Goal: Task Accomplishment & Management: Manage account settings

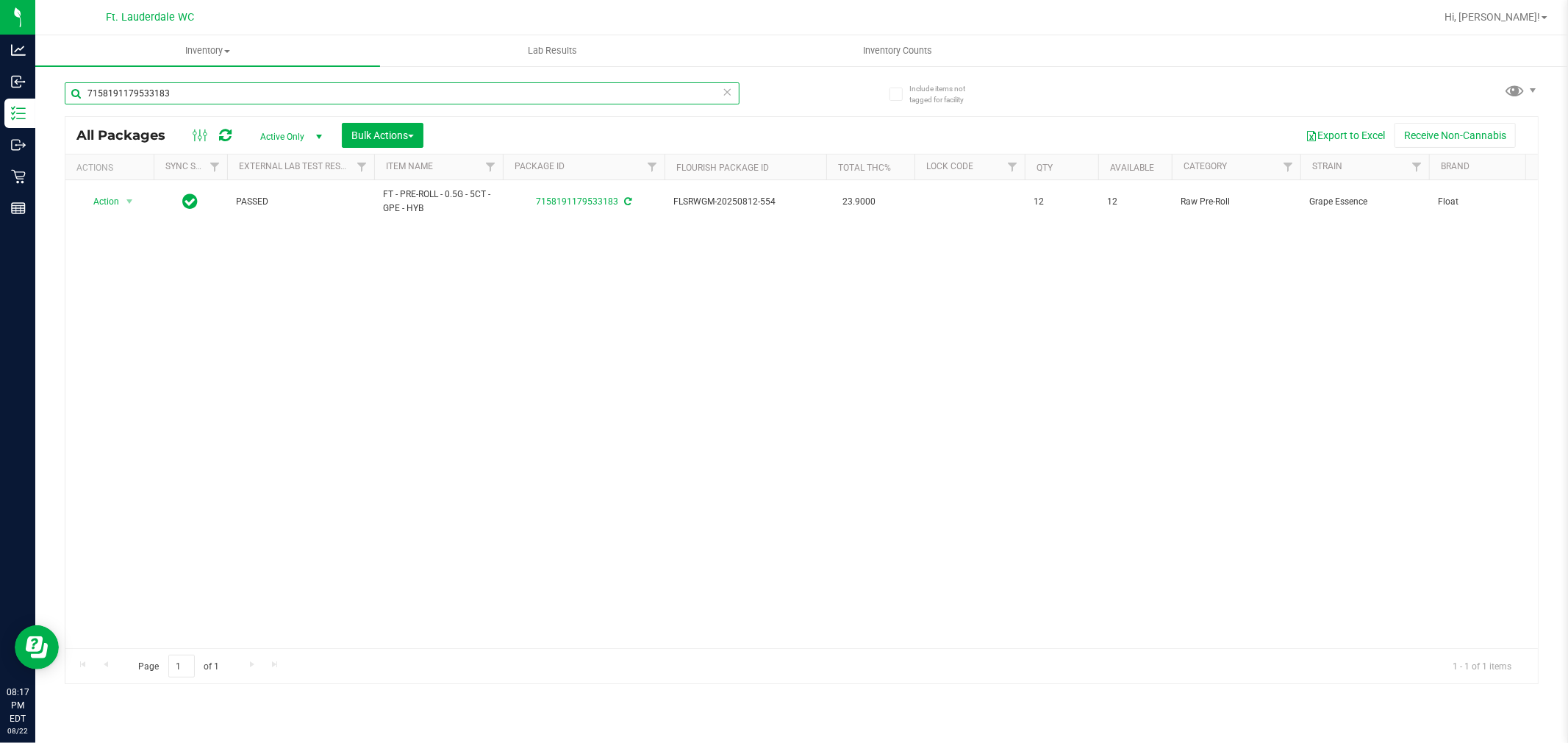
click at [369, 101] on input "7158191179533183" at bounding box center [402, 93] width 675 height 22
click at [369, 101] on input "71581911795331833.5hg -" at bounding box center [402, 93] width 675 height 22
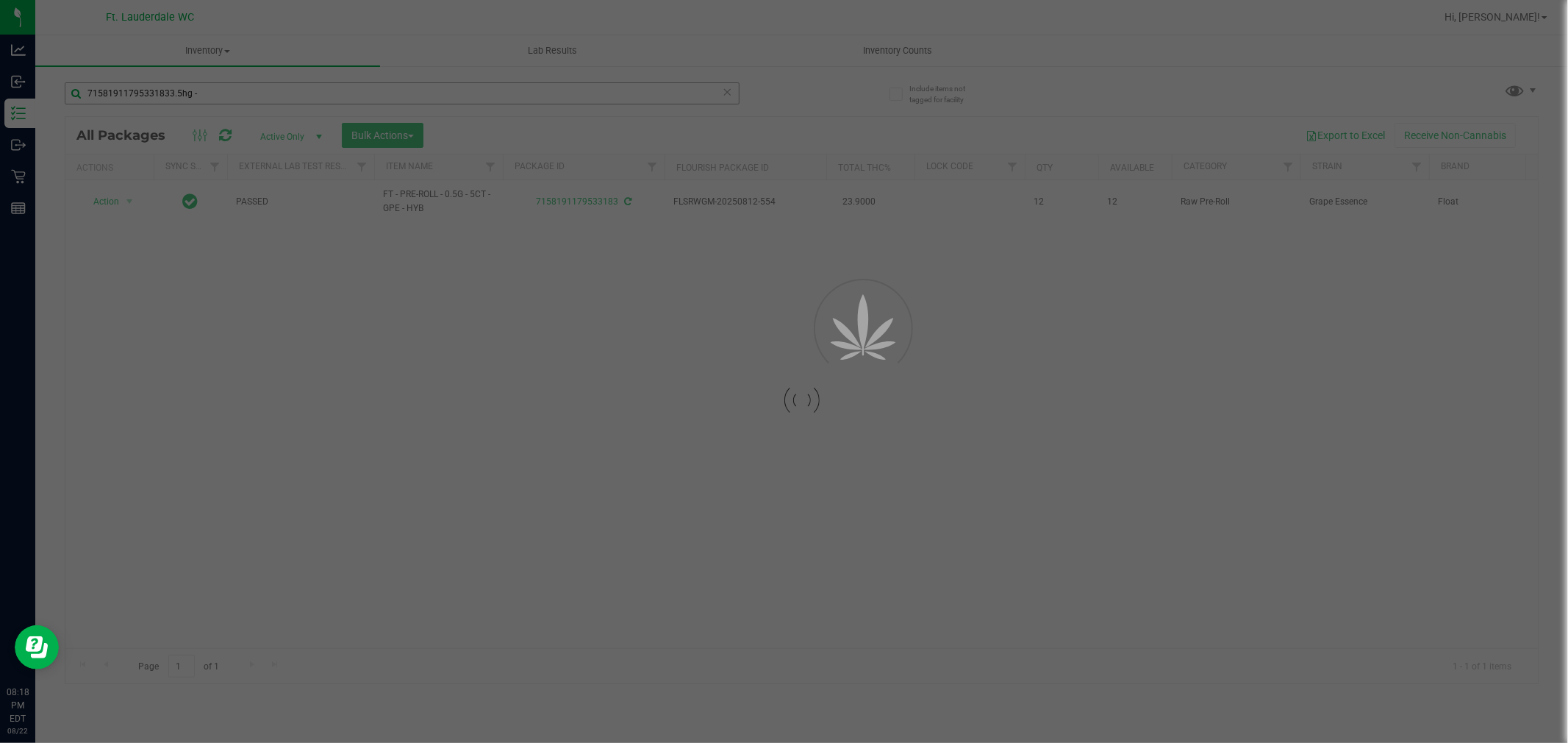
click at [369, 101] on div at bounding box center [784, 371] width 1568 height 743
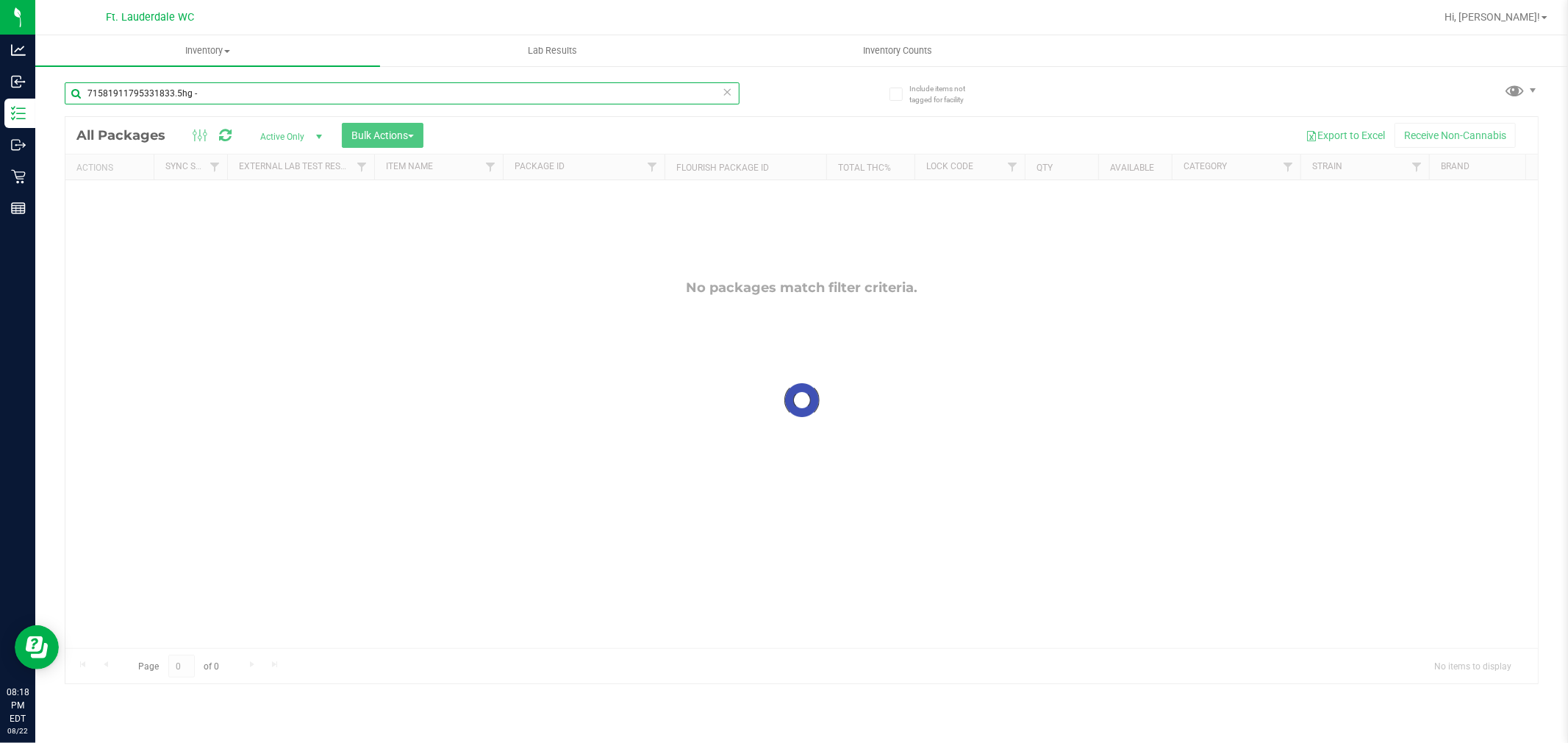
click at [377, 103] on input "71581911795331833.5hg -" at bounding box center [402, 93] width 675 height 22
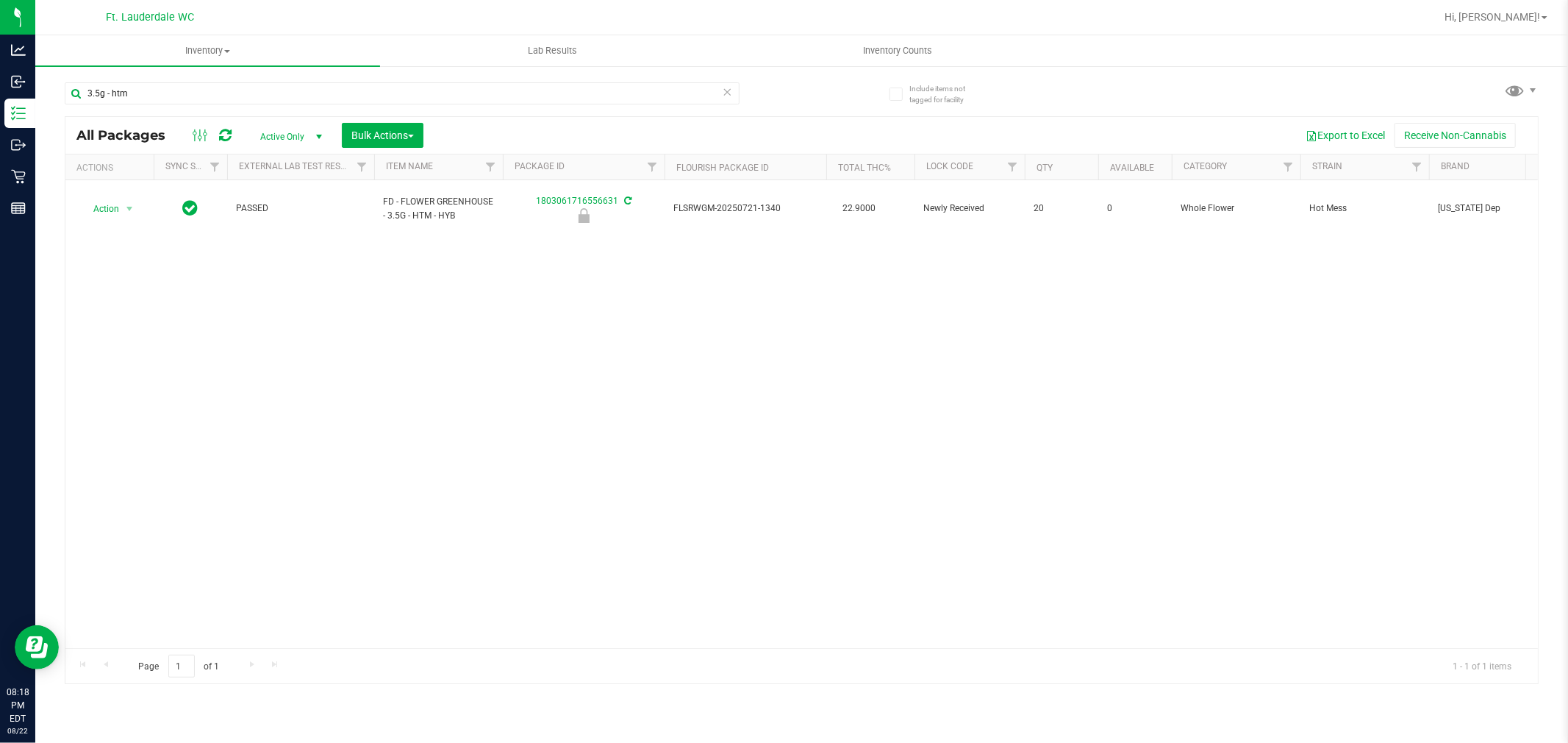
click at [503, 262] on div "Action Action Edit attributes Global inventory Locate package Package audit log…" at bounding box center [802, 413] width 1472 height 467
click at [545, 98] on input "3.5g - htm" at bounding box center [402, 93] width 675 height 22
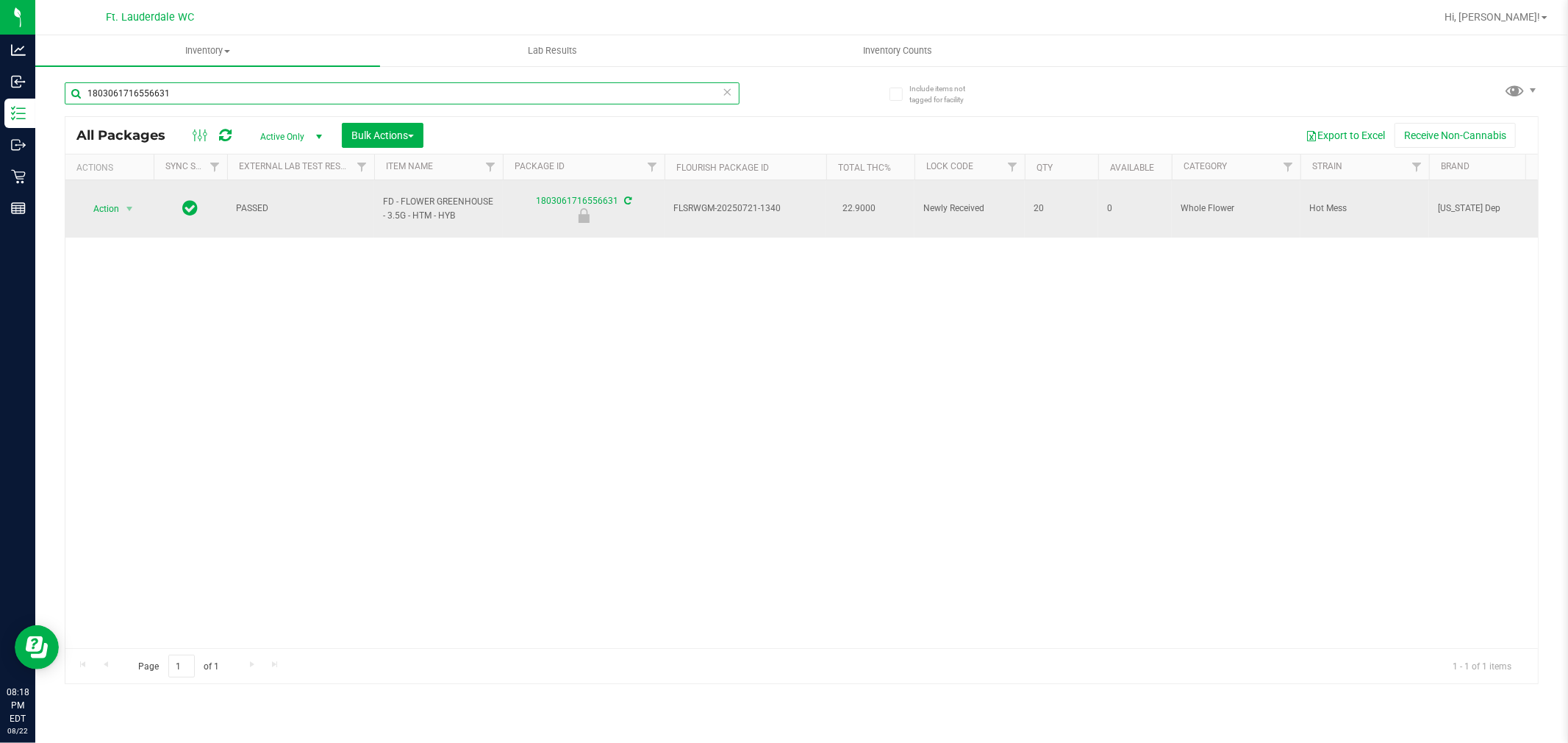
type input "1803061716556631"
click at [109, 202] on span "Action" at bounding box center [99, 209] width 40 height 20
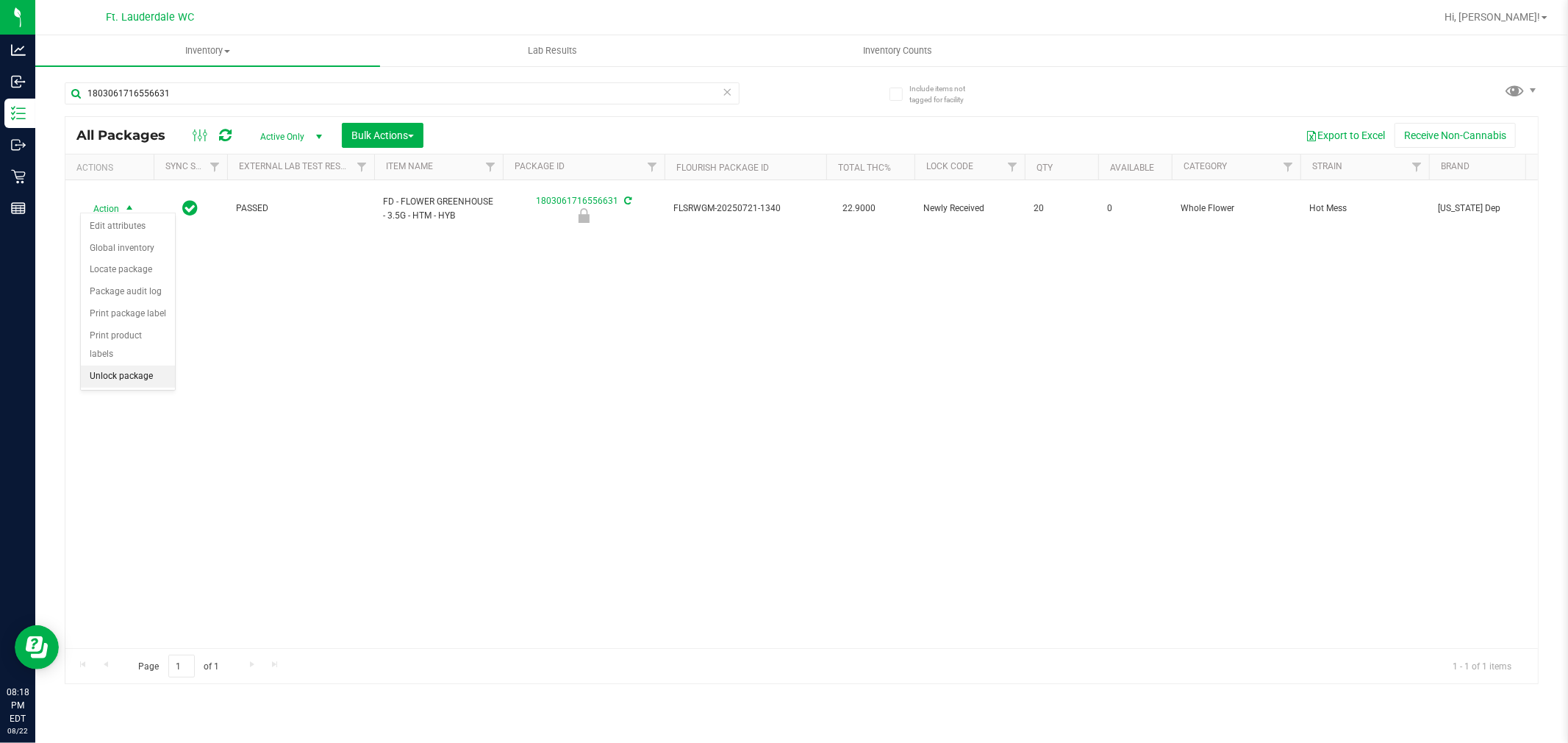
click at [132, 385] on li "Unlock package" at bounding box center [128, 377] width 94 height 22
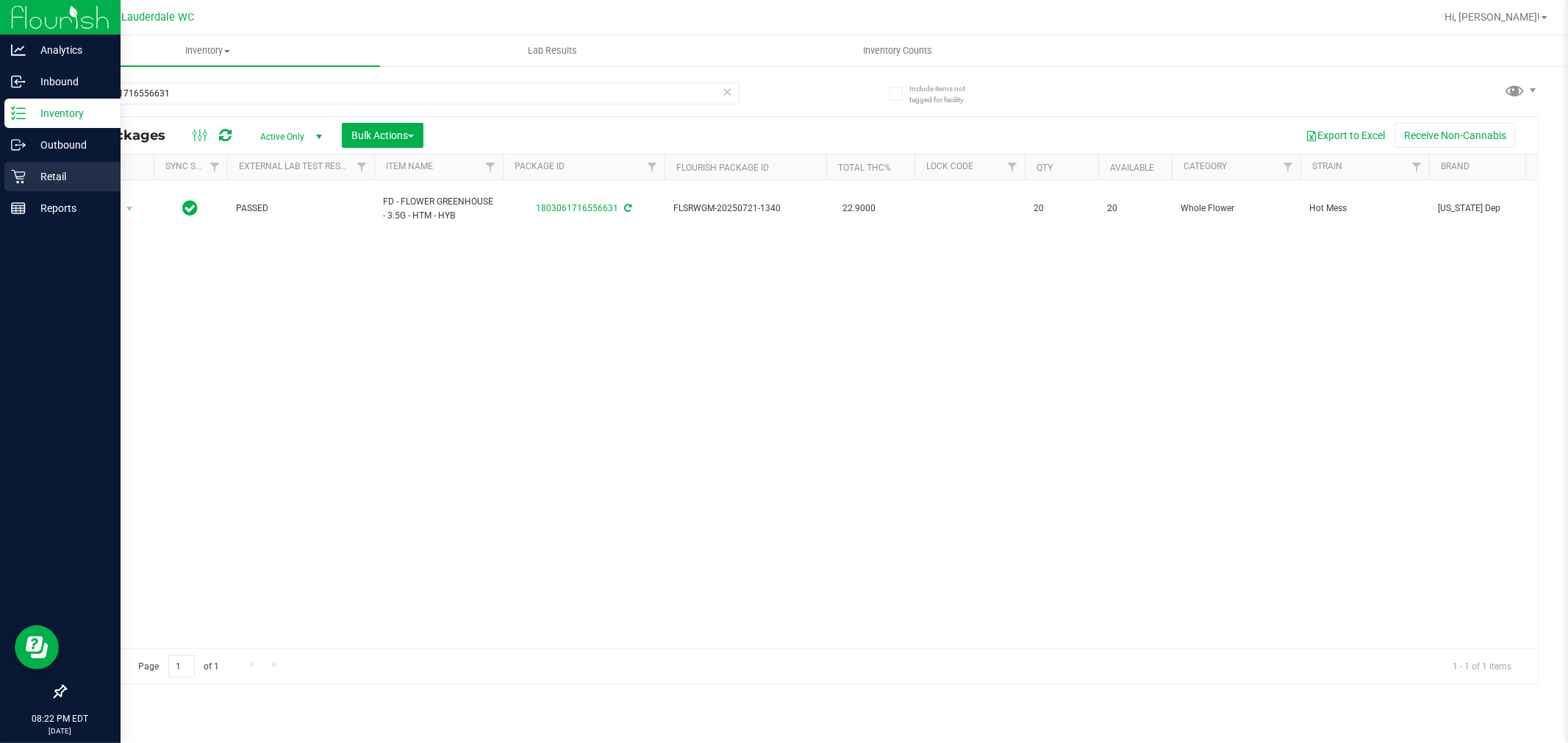
click at [44, 165] on div "Retail" at bounding box center [63, 177] width 116 height 30
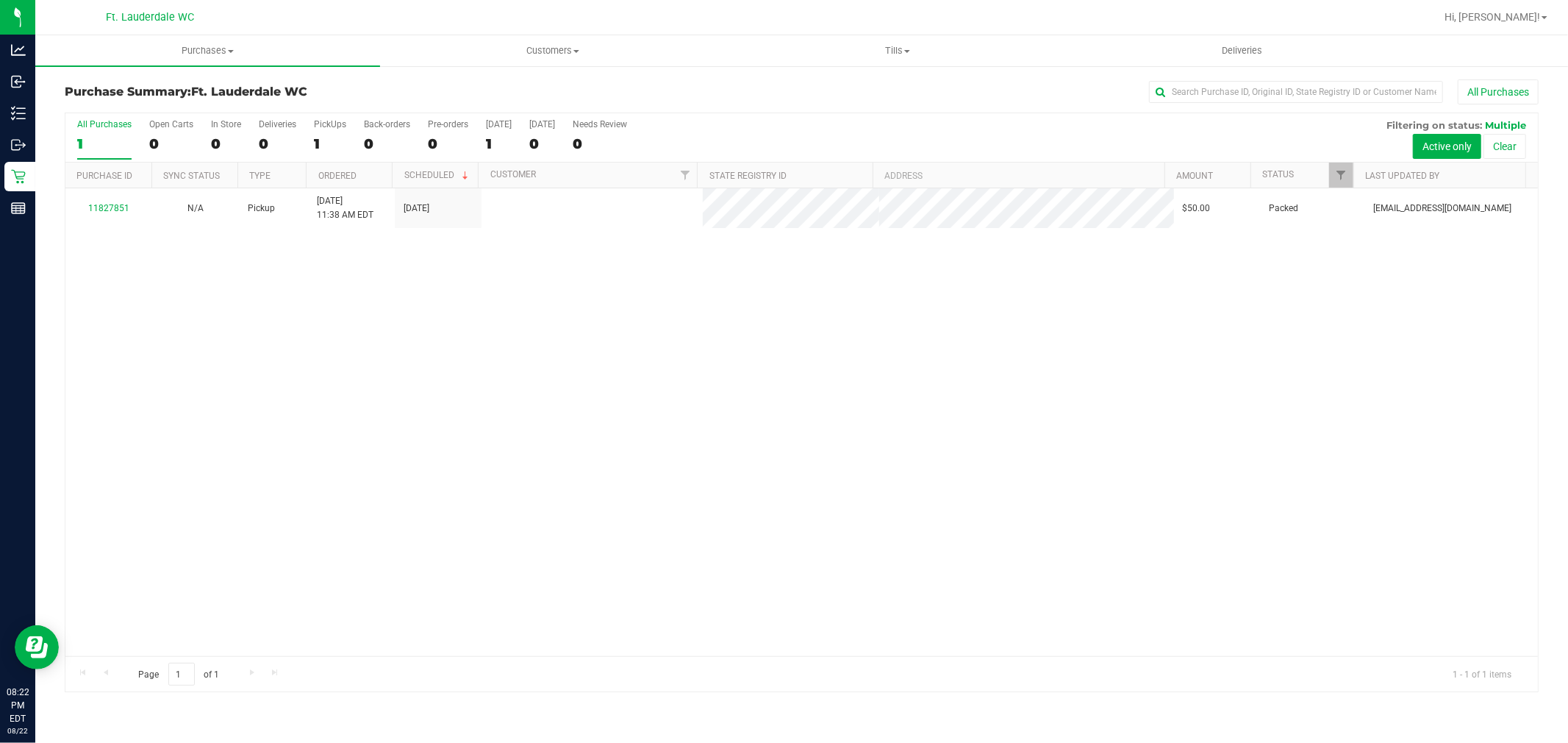
click at [103, 213] on link "11827851" at bounding box center [109, 207] width 41 height 10
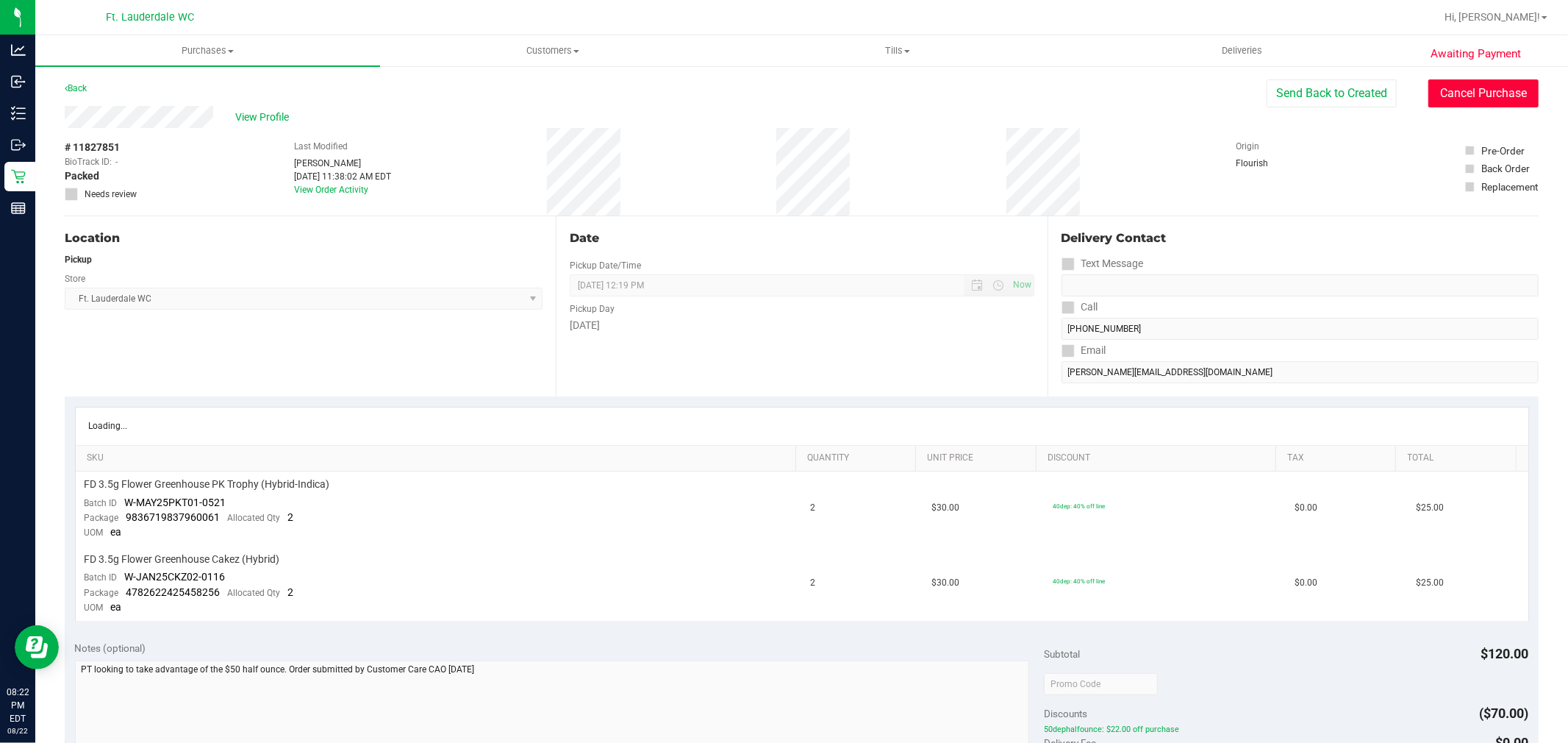
click at [1505, 86] on button "Cancel Purchase" at bounding box center [1483, 93] width 110 height 28
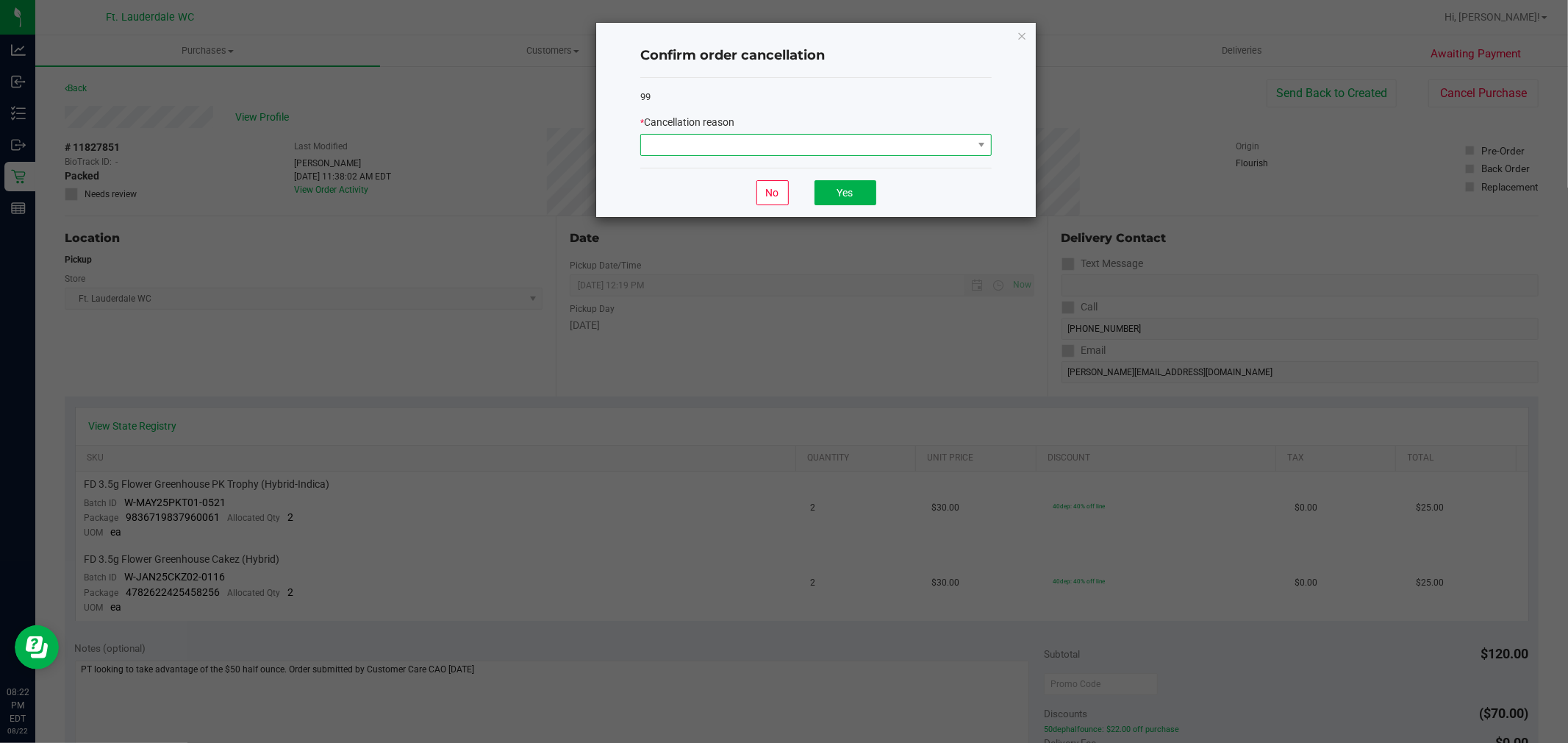
click at [866, 150] on span at bounding box center [807, 145] width 332 height 20
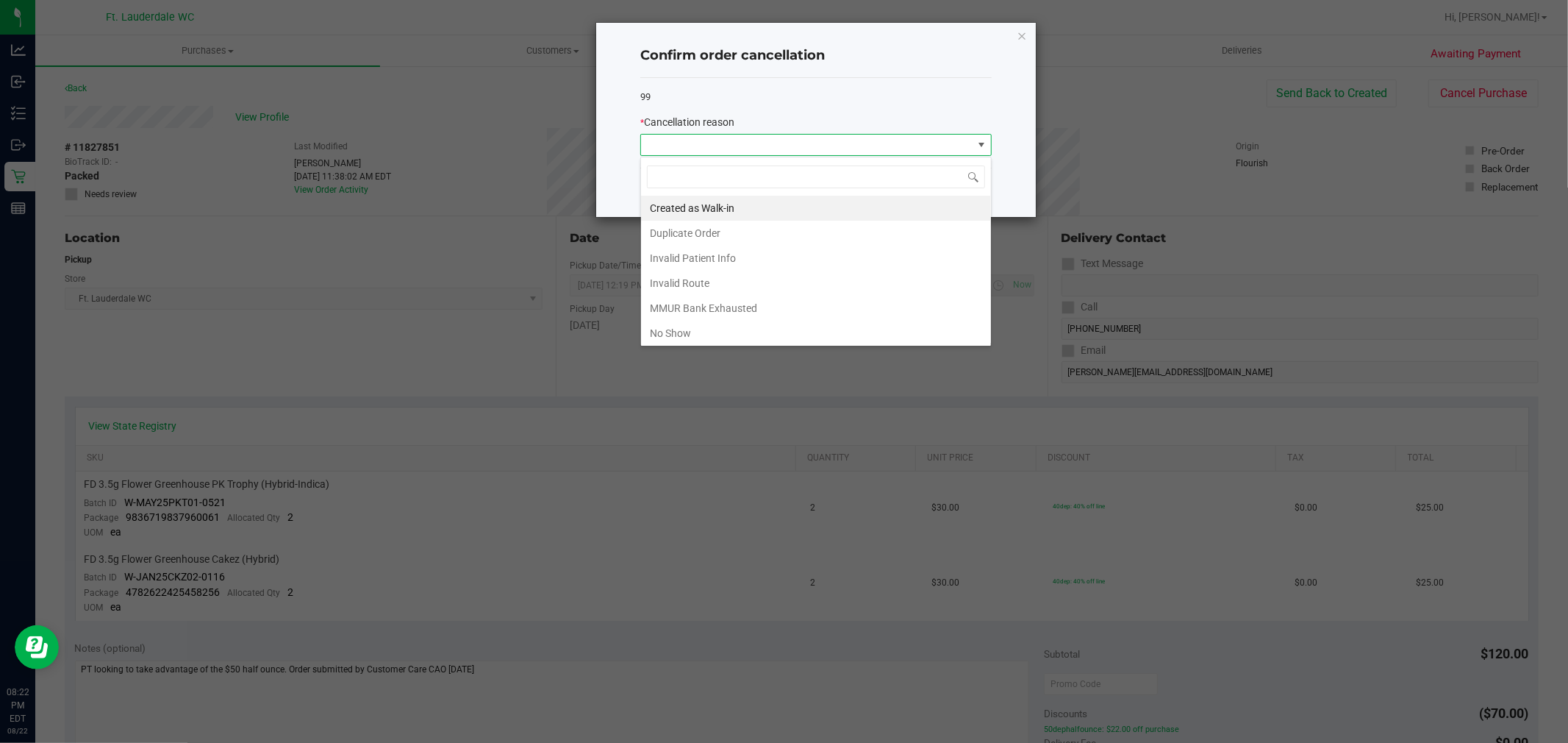
scroll to position [22, 351]
click at [728, 328] on li "No Show" at bounding box center [816, 334] width 350 height 25
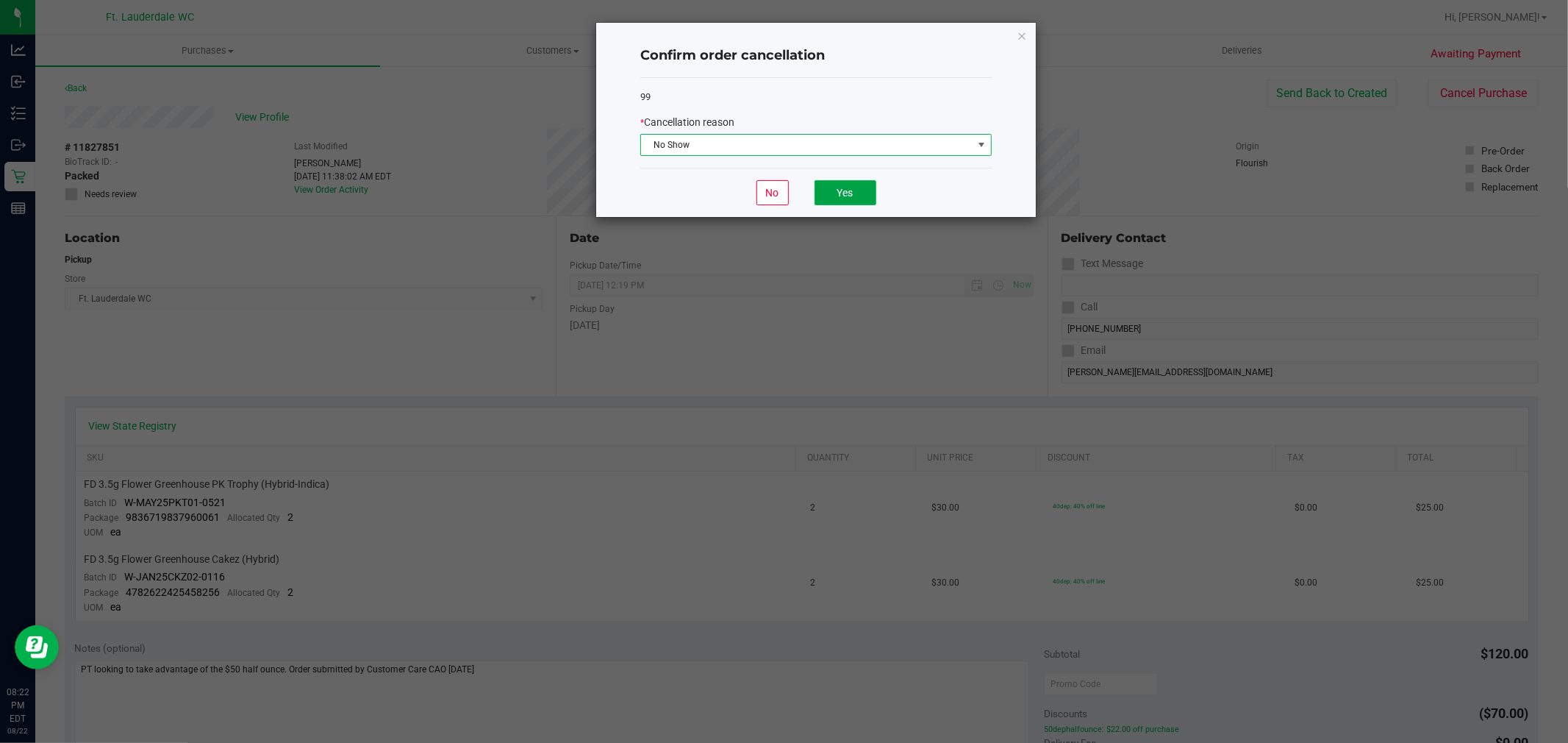
click at [836, 200] on button "Yes" at bounding box center [845, 193] width 62 height 25
